Goal: Check status: Check status

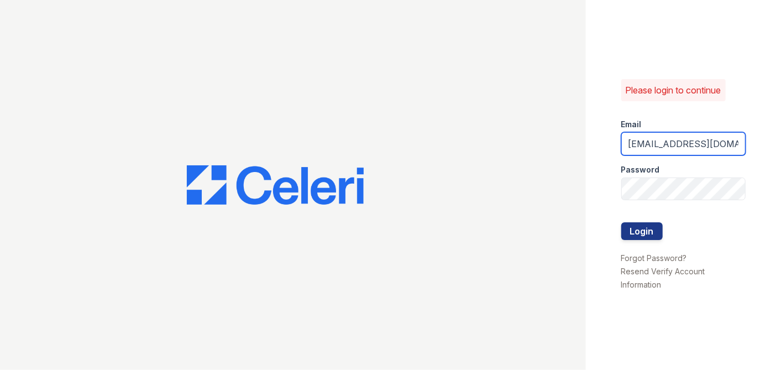
click at [671, 142] on input "eoquendo@mmgmgt.com" at bounding box center [683, 143] width 124 height 23
type input "lreed@mmgmgt.com"
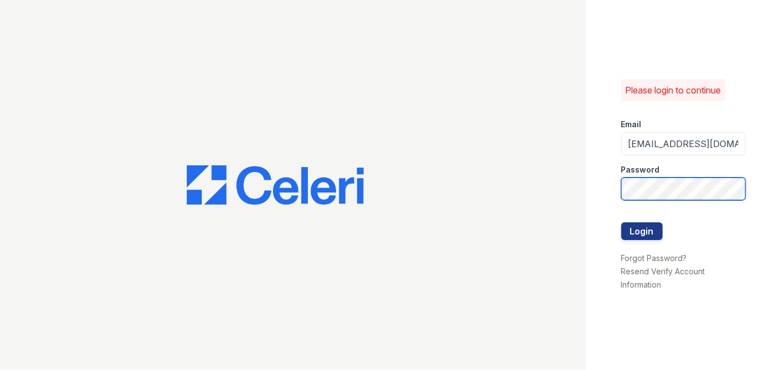
click at [621, 222] on button "Login" at bounding box center [641, 231] width 41 height 18
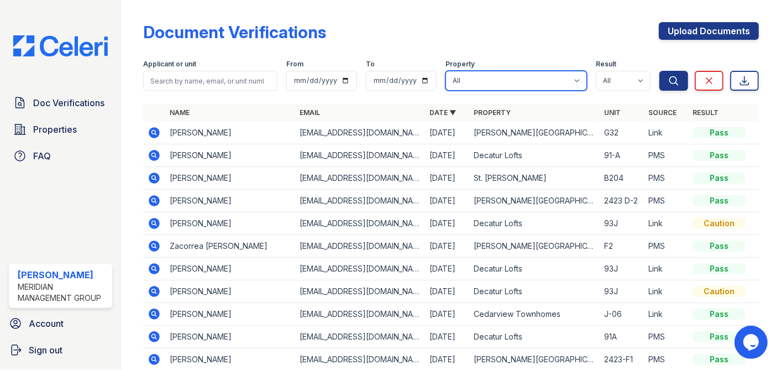
click at [562, 82] on select "All [PERSON_NAME][GEOGRAPHIC_DATA] [PERSON_NAME] [GEOGRAPHIC_DATA] [GEOGRAPHIC_…" at bounding box center [515, 81] width 141 height 20
select select "273"
click at [445, 71] on select "All [PERSON_NAME][GEOGRAPHIC_DATA] [PERSON_NAME] [GEOGRAPHIC_DATA] [GEOGRAPHIC_…" at bounding box center [515, 81] width 141 height 20
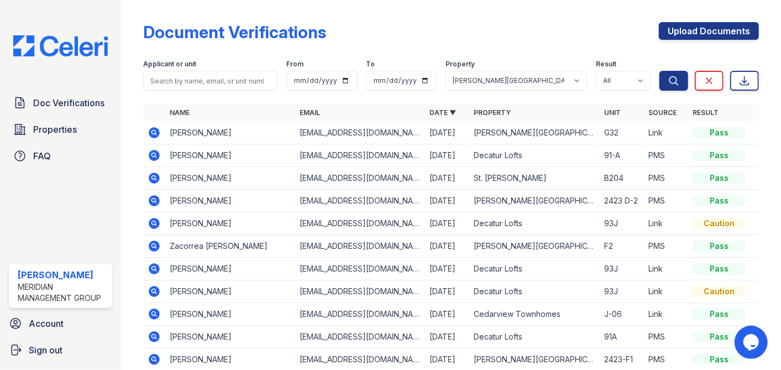
click at [230, 202] on td "[PERSON_NAME]" at bounding box center [230, 200] width 130 height 23
click at [668, 81] on icon "submit" at bounding box center [673, 80] width 11 height 11
